Goal: Answer question/provide support: Share knowledge or assist other users

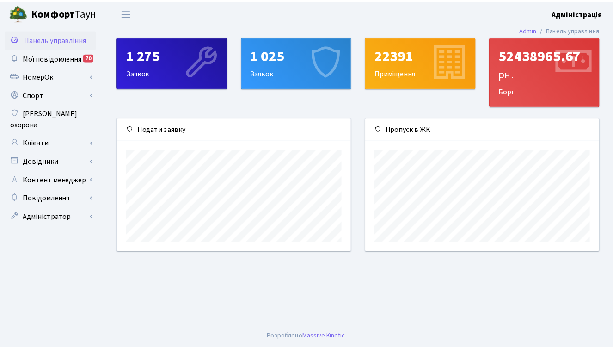
scroll to position [134, 236]
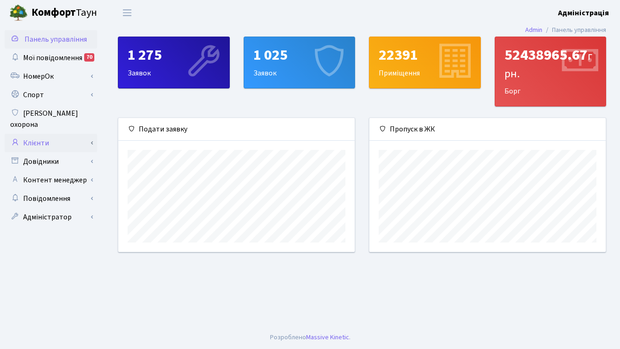
click at [49, 134] on link "Клієнти" at bounding box center [51, 143] width 92 height 18
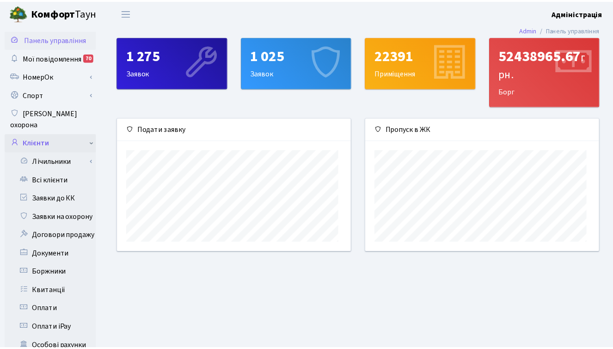
scroll to position [462170, 462070]
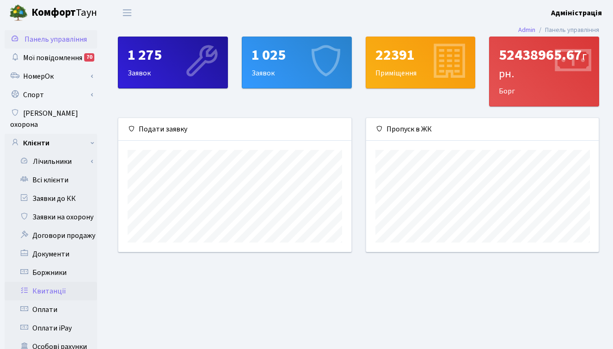
click at [53, 282] on link "Квитанції" at bounding box center [51, 291] width 92 height 18
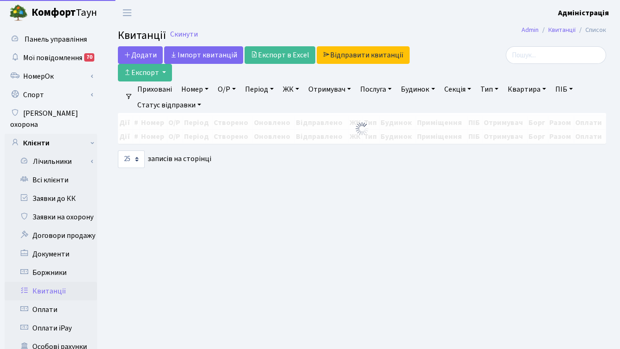
select select "25"
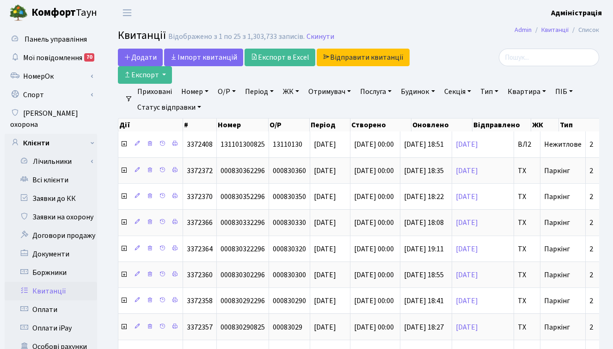
click at [288, 91] on link "ЖК" at bounding box center [291, 92] width 24 height 16
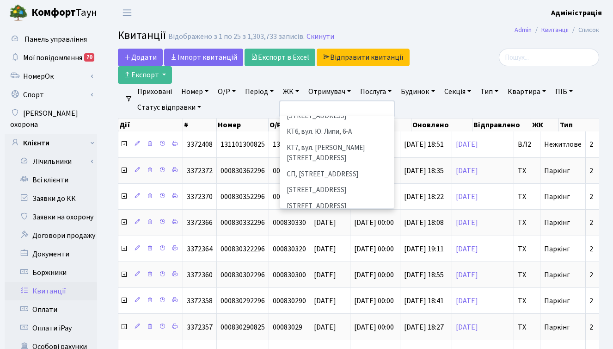
scroll to position [110, 0]
click at [321, 212] on li "[STREET_ADDRESS]" at bounding box center [337, 220] width 112 height 16
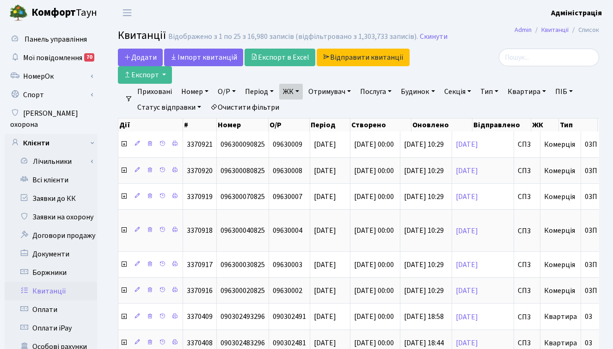
click at [536, 91] on link "Квартира" at bounding box center [527, 92] width 46 height 16
type input "81"
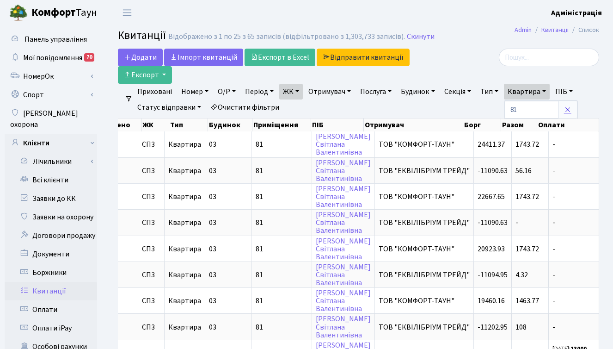
click at [571, 108] on icon at bounding box center [567, 109] width 7 height 7
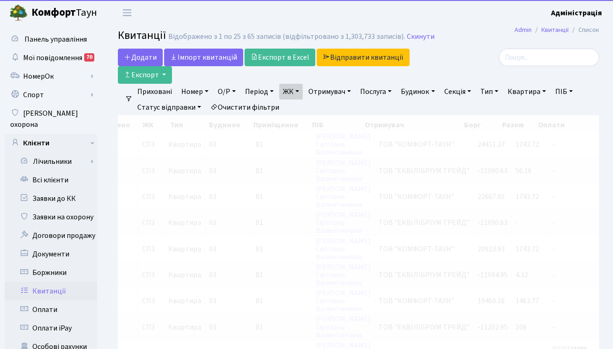
click at [508, 55] on div at bounding box center [523, 58] width 151 height 18
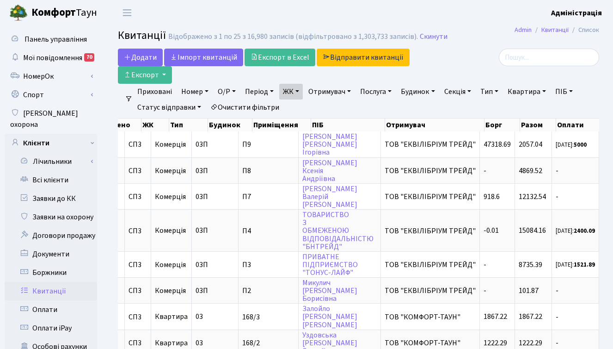
click at [220, 105] on link "Очистити фільтри" at bounding box center [245, 107] width 76 height 16
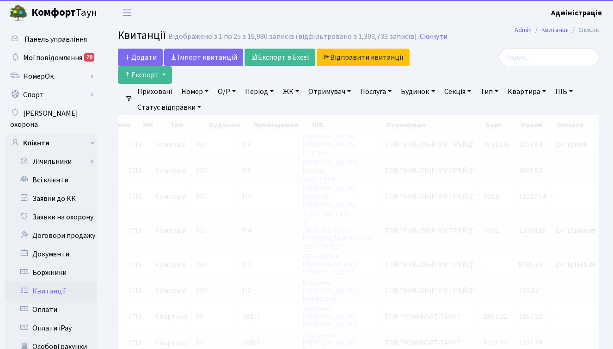
click at [461, 44] on h2 "Квитанції Відображено з 1 по 25 з 16,980 записів (відфільтровано з 1,303,733 за…" at bounding box center [358, 37] width 481 height 16
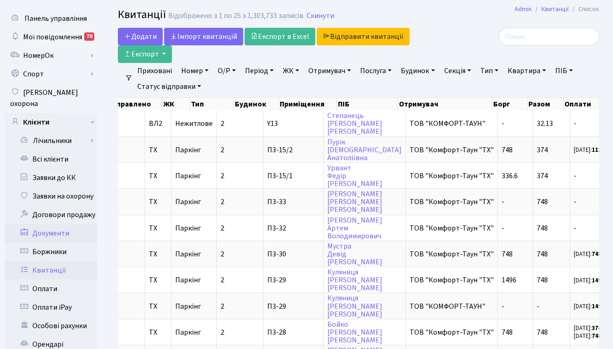
scroll to position [32, 0]
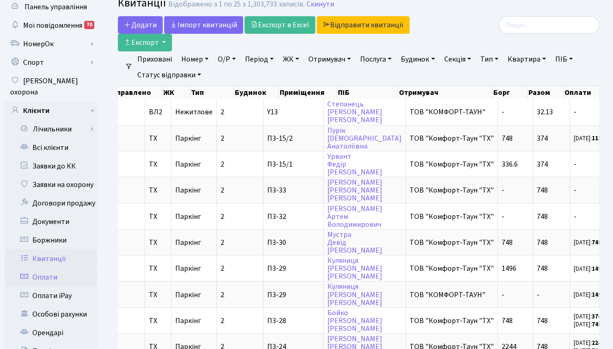
click at [43, 268] on link "Оплати" at bounding box center [51, 277] width 92 height 18
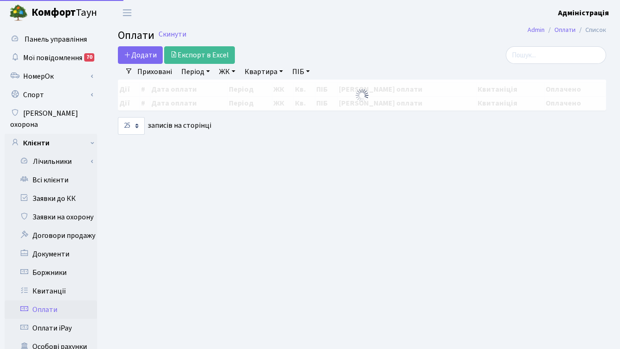
select select "25"
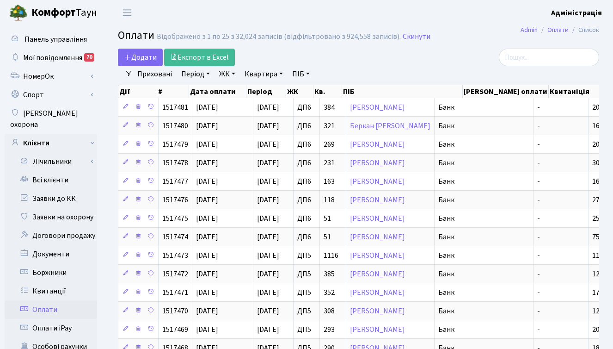
click at [221, 72] on link "ЖК" at bounding box center [227, 74] width 24 height 16
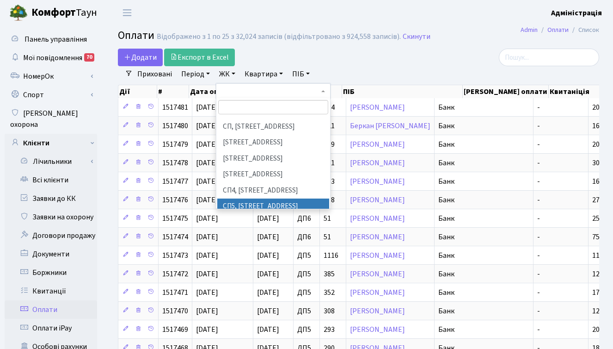
scroll to position [143, 0]
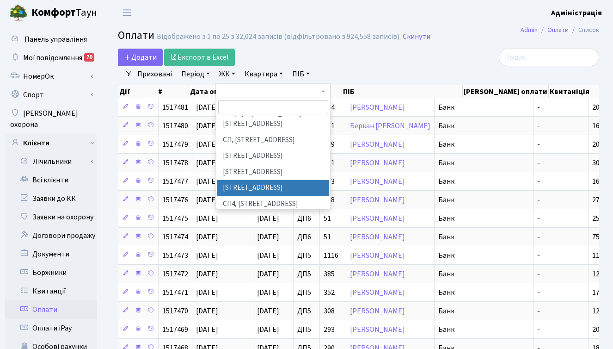
click at [241, 180] on li "[STREET_ADDRESS]" at bounding box center [273, 188] width 112 height 16
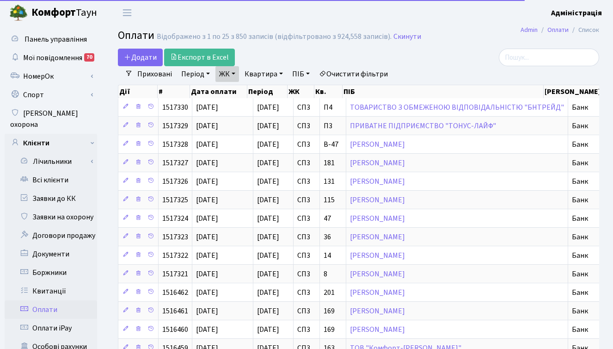
click at [264, 77] on link "Квартира" at bounding box center [264, 74] width 46 height 16
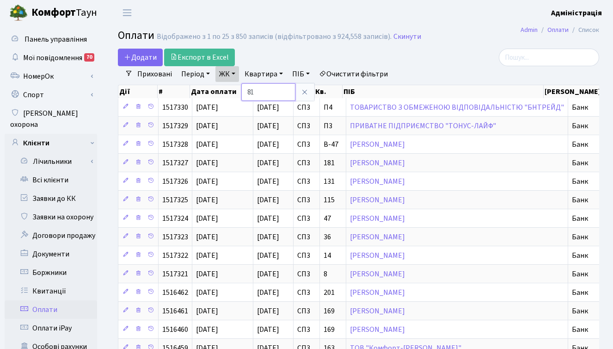
type input "81"
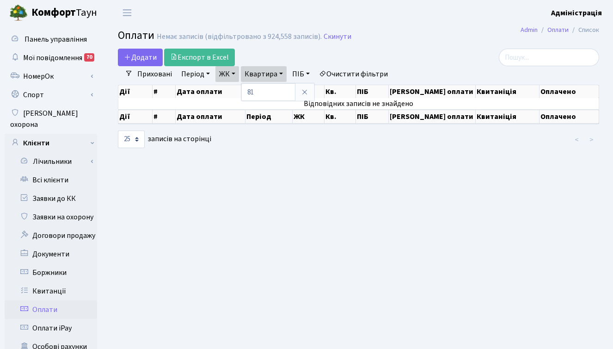
click at [385, 52] on div "Додати Експорт в Excel" at bounding box center [276, 58] width 316 height 18
click at [187, 74] on link "Період" at bounding box center [196, 74] width 36 height 16
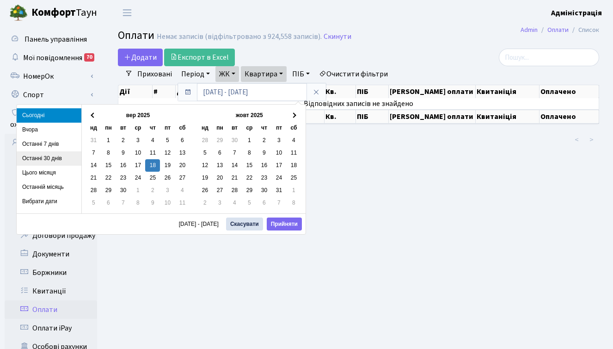
click at [51, 159] on li "Останні 30 днів" at bounding box center [49, 158] width 65 height 14
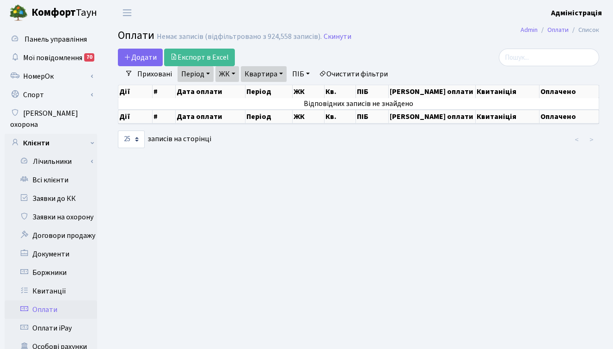
click at [336, 68] on link "Очистити фільтри" at bounding box center [353, 74] width 76 height 16
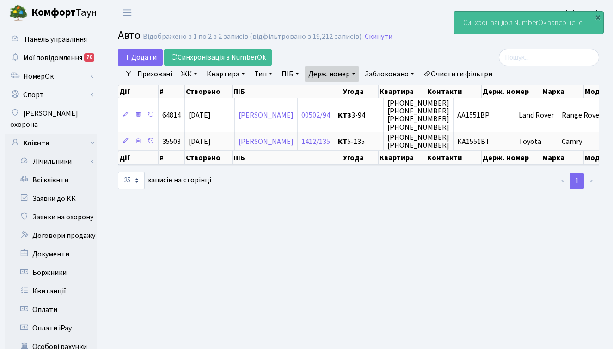
select select "25"
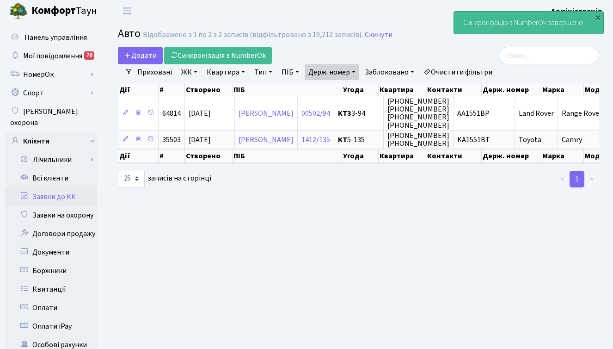
click at [59, 188] on link "Заявки до КК" at bounding box center [51, 196] width 92 height 18
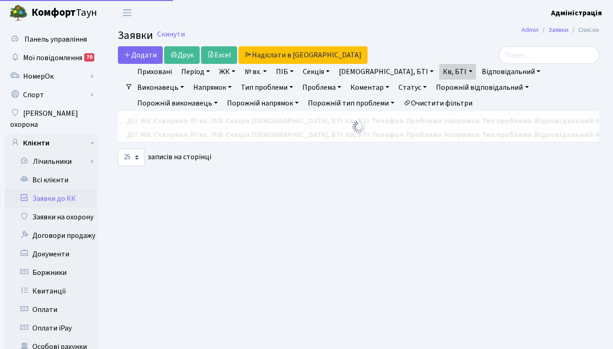
select select "25"
click at [400, 104] on link "Очистити фільтри" at bounding box center [438, 103] width 76 height 16
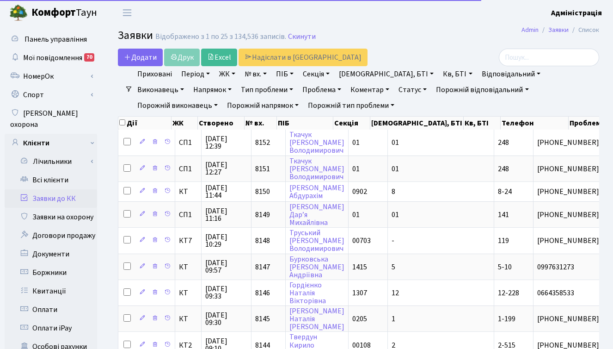
click at [257, 74] on link "№ вх." at bounding box center [256, 74] width 30 height 16
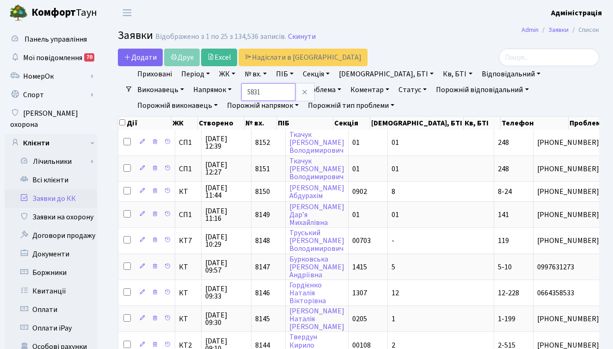
type input "5831"
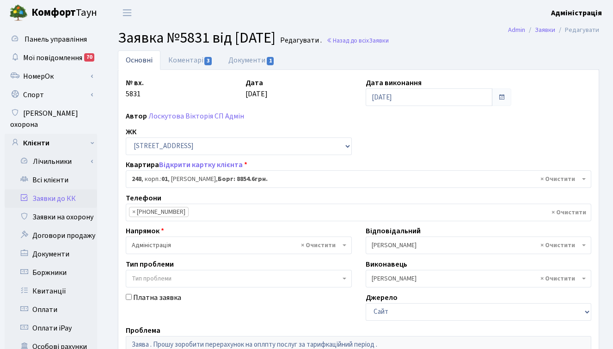
select select "20173"
click at [239, 58] on link "Документи 1" at bounding box center [252, 59] width 62 height 19
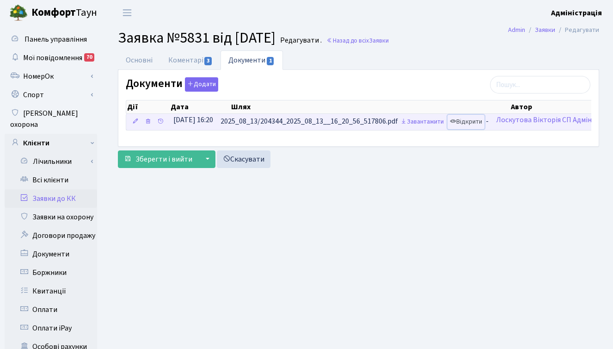
click at [483, 121] on link "Відкрити" at bounding box center [466, 122] width 37 height 14
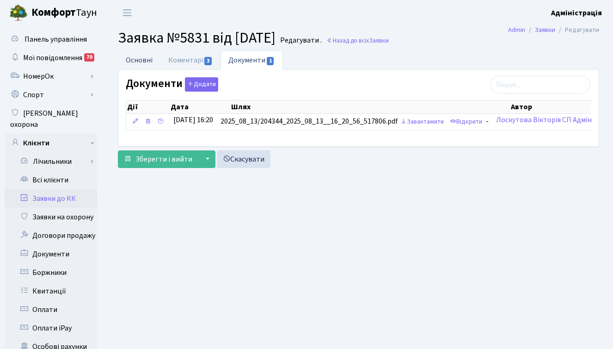
click at [133, 61] on link "Основні" at bounding box center [139, 59] width 43 height 19
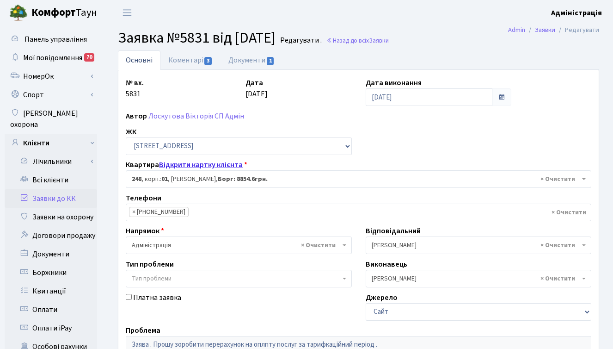
click at [189, 165] on link "Відкрити картку клієнта" at bounding box center [201, 164] width 84 height 10
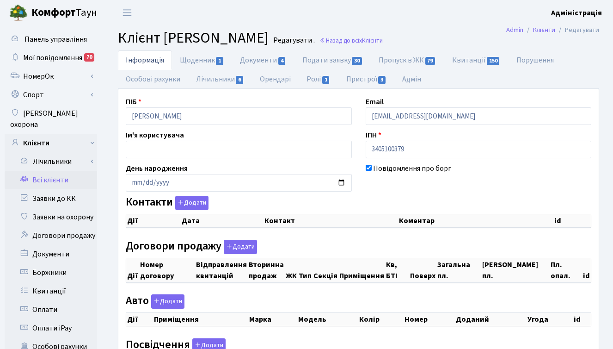
checkbox input "true"
select select "25"
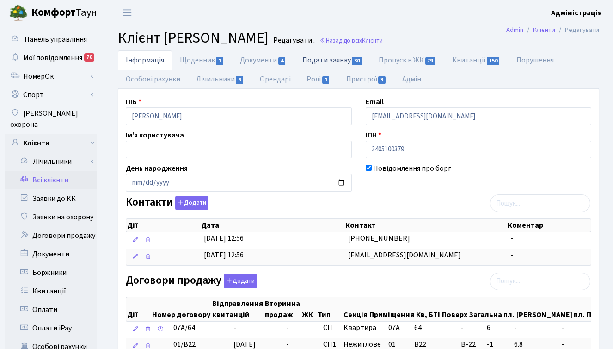
click at [338, 60] on link "Подати заявку 30" at bounding box center [332, 59] width 76 height 19
select select "25"
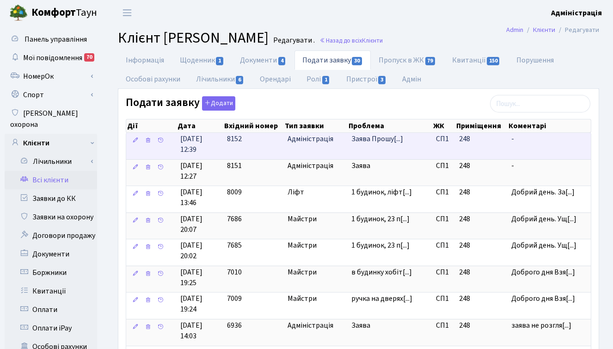
click at [359, 148] on td "Заява Прошу[...]" at bounding box center [390, 146] width 85 height 26
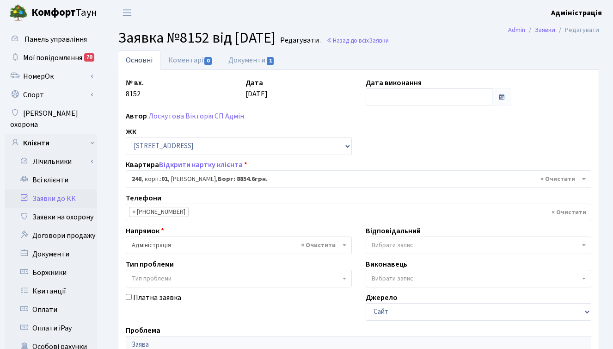
select select "20173"
click at [257, 61] on link "Документи 1" at bounding box center [252, 59] width 62 height 19
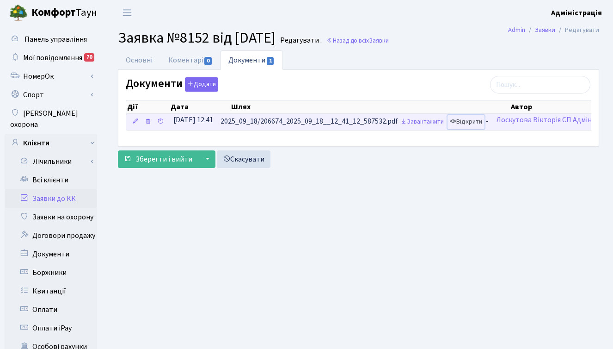
click at [484, 123] on link "Відкрити" at bounding box center [466, 122] width 37 height 14
